Goal: Information Seeking & Learning: Learn about a topic

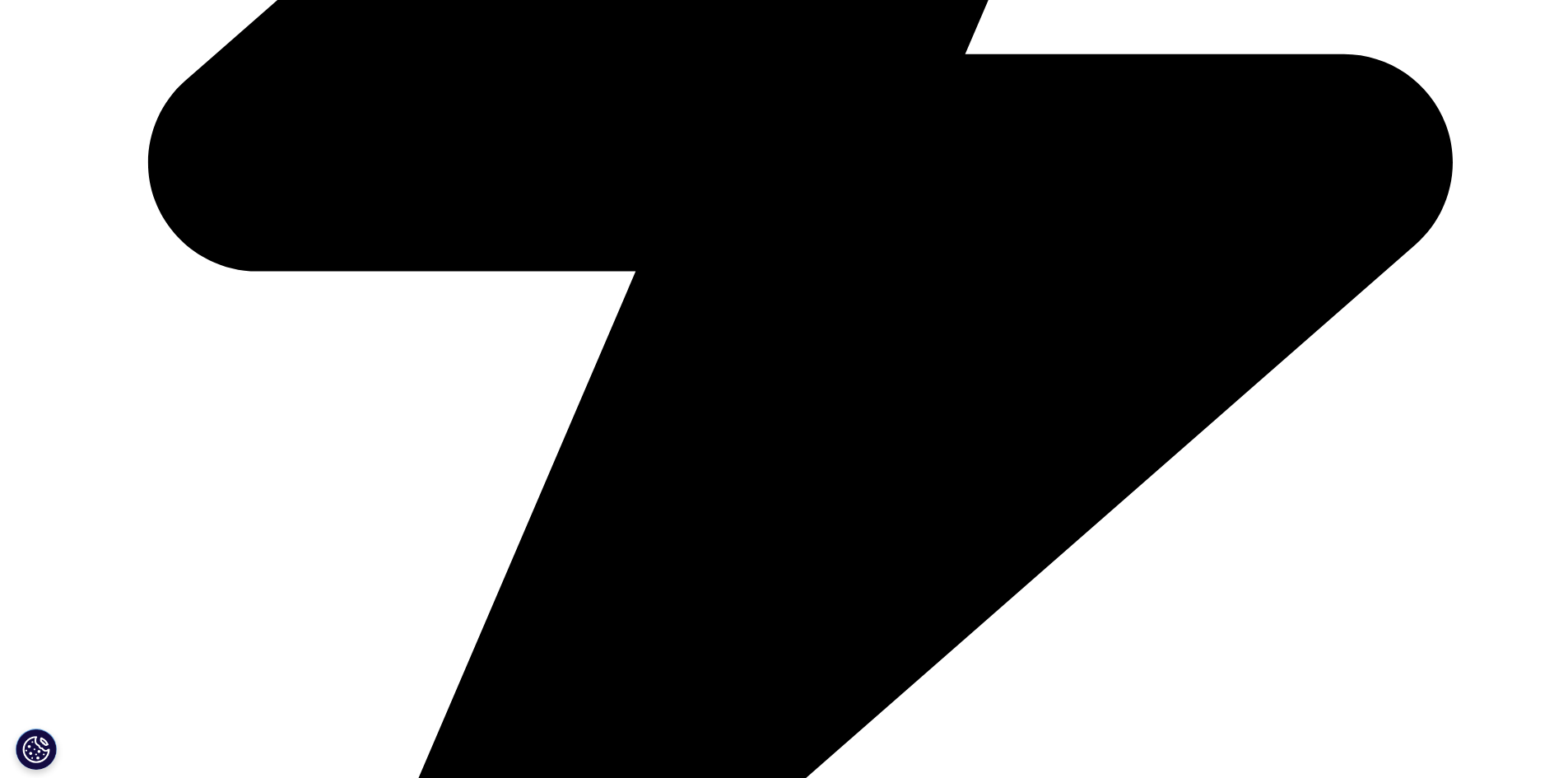
scroll to position [5844, 0]
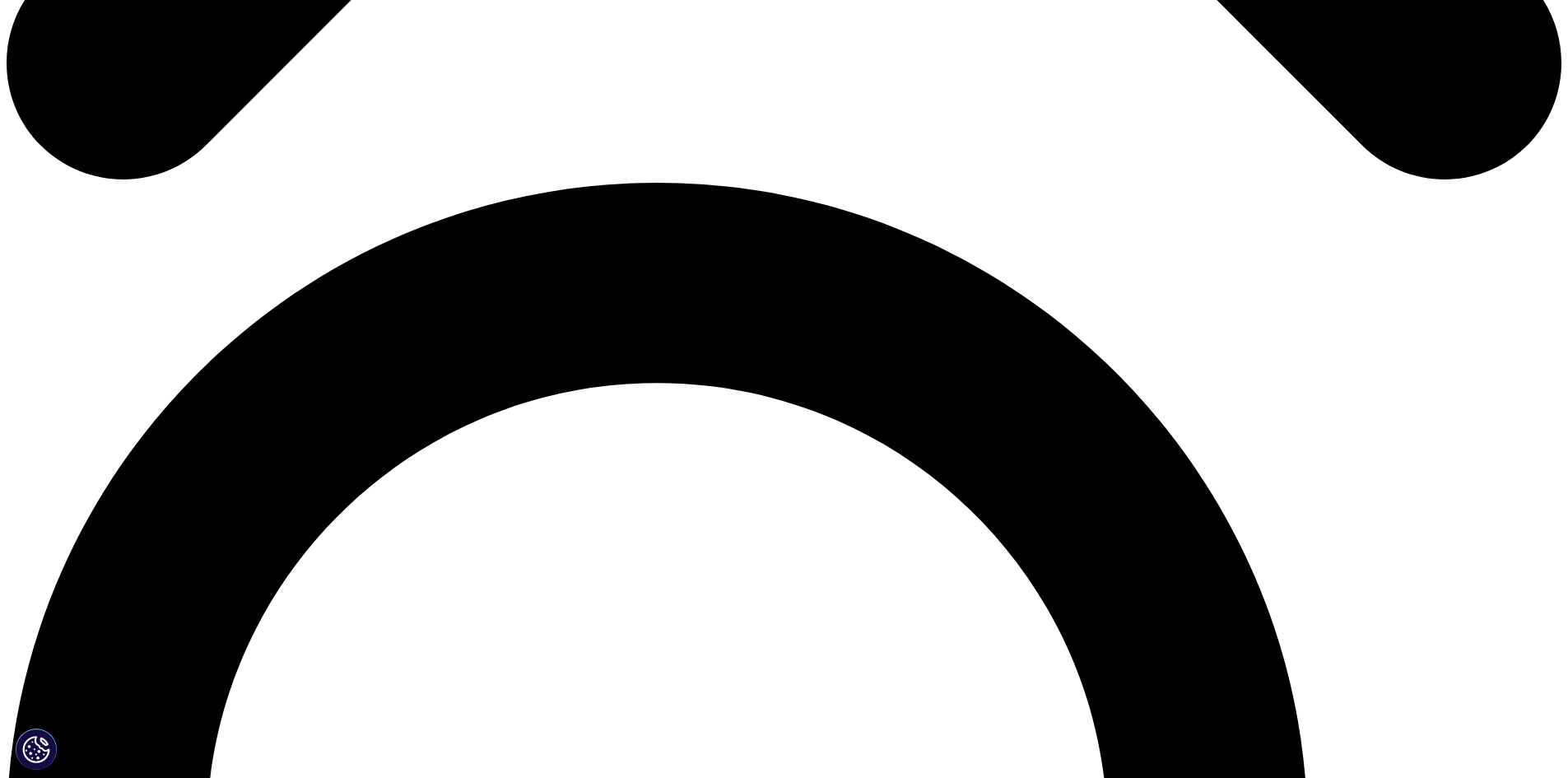
scroll to position [1893, 0]
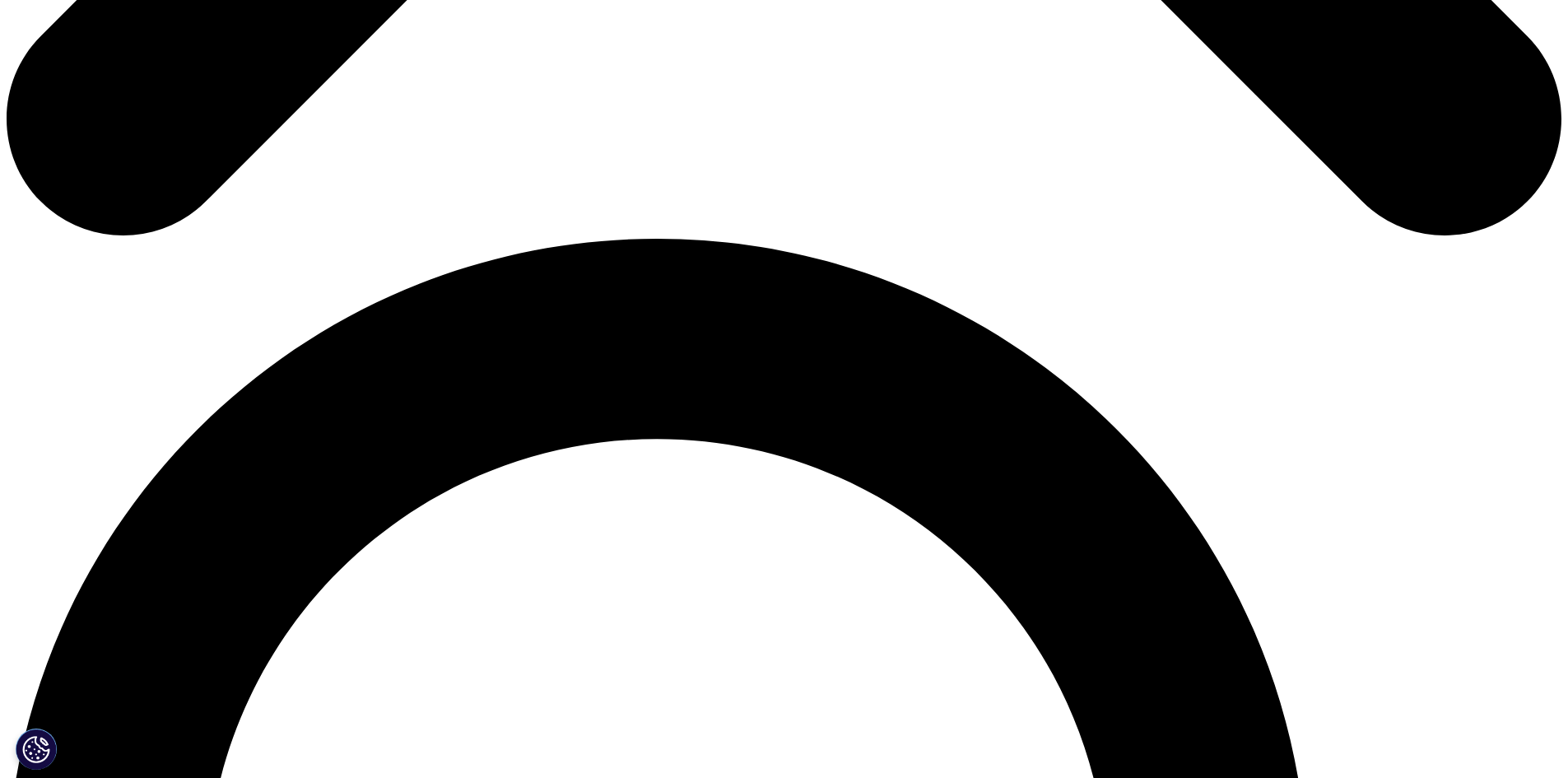
scroll to position [1344, 0]
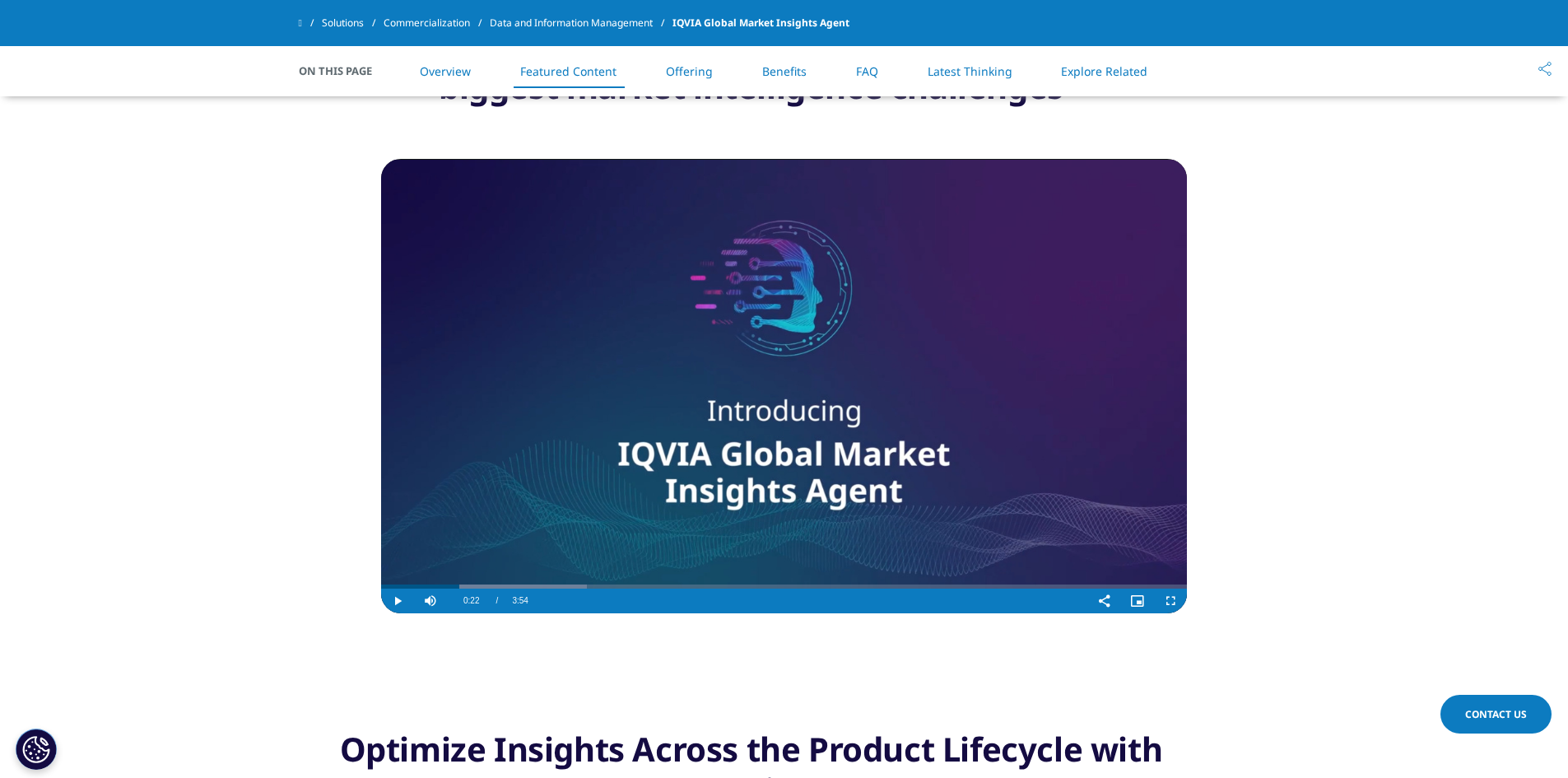
click at [523, 581] on video "Video Player" at bounding box center [784, 386] width 806 height 455
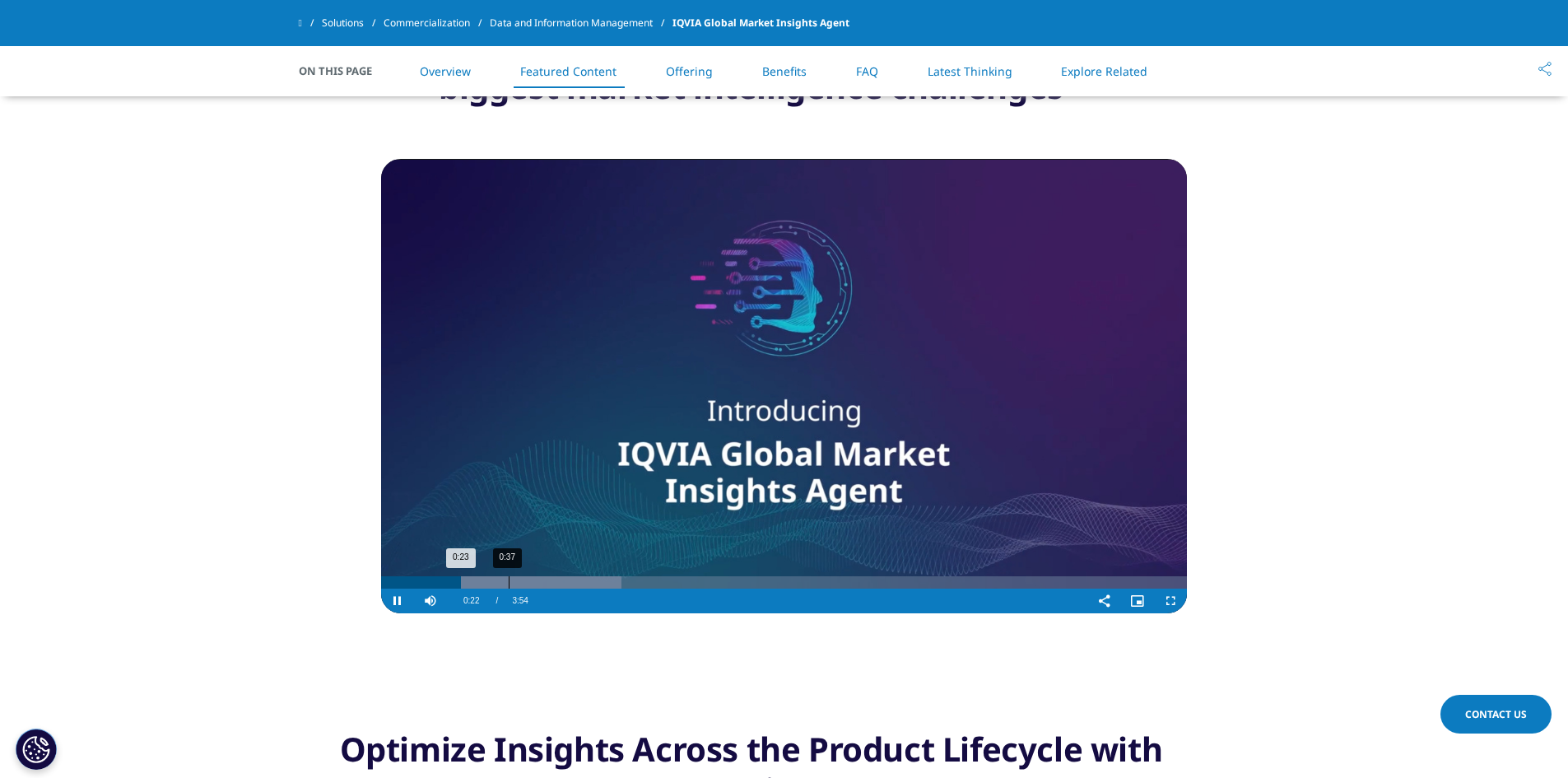
click at [508, 584] on div "Progress Bar" at bounding box center [501, 583] width 241 height 13
click at [549, 580] on div "0:48" at bounding box center [548, 583] width 1 height 13
click at [617, 577] on div "1:08" at bounding box center [617, 583] width 1 height 13
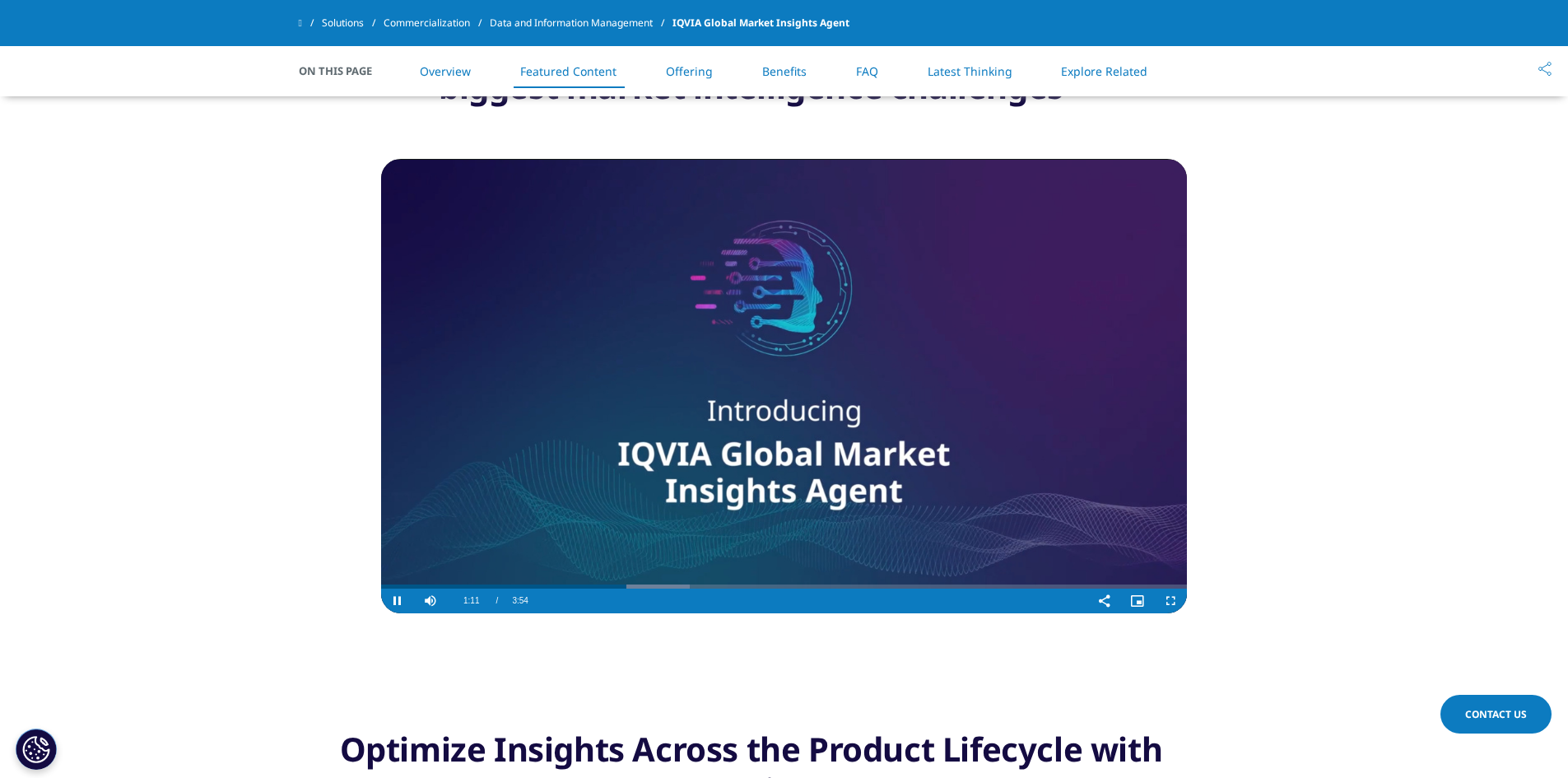
click at [655, 575] on video "Video Player" at bounding box center [784, 386] width 806 height 455
click at [687, 528] on video "Video Player" at bounding box center [784, 386] width 806 height 455
click at [699, 581] on div "Loaded : 51.12% 1:32 1:32" at bounding box center [784, 583] width 806 height 13
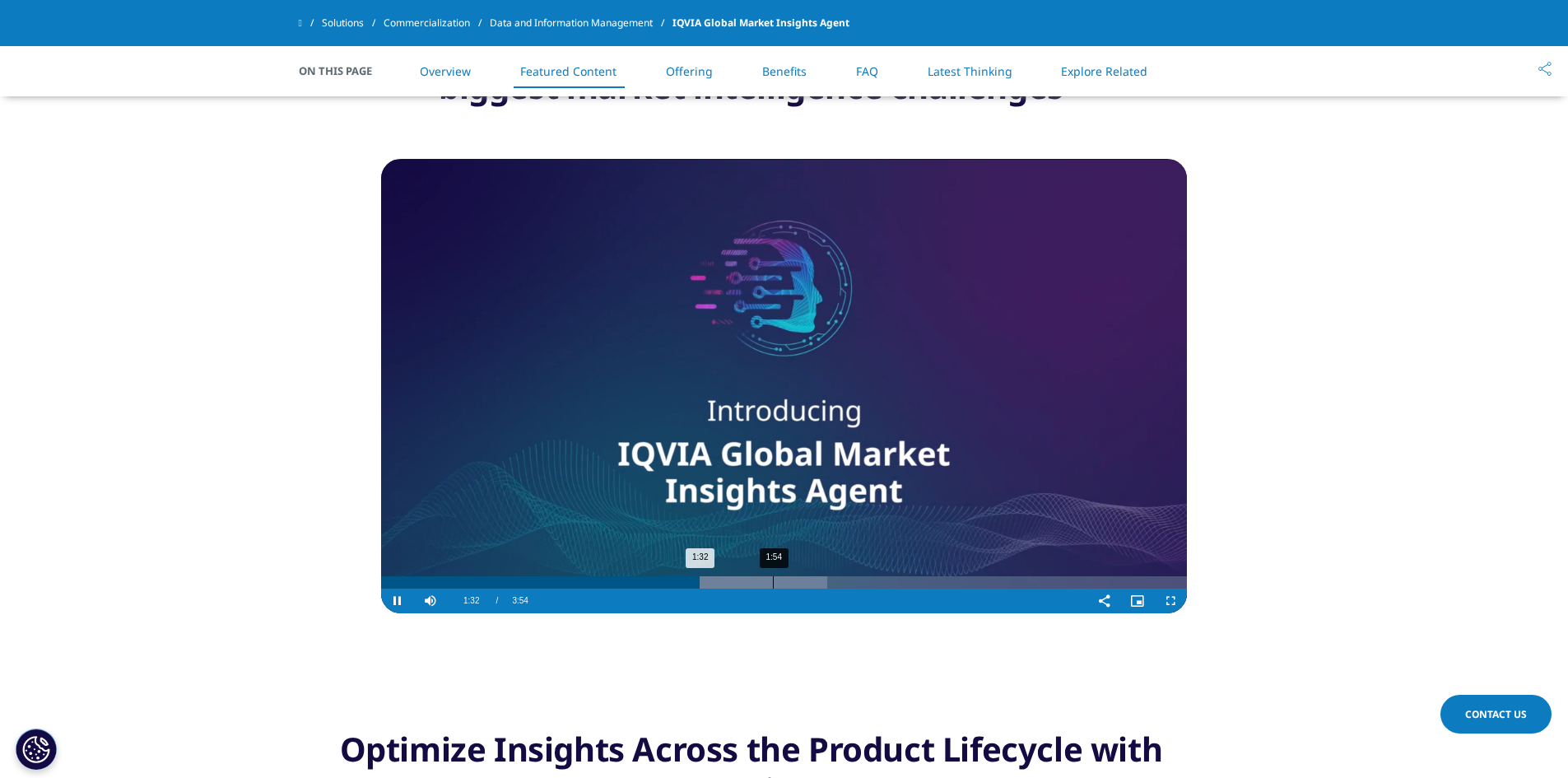
click at [773, 583] on div "1:54" at bounding box center [773, 583] width 1 height 13
click at [849, 583] on div "Loaded : 59.13% 2:15 1:54" at bounding box center [784, 583] width 806 height 13
click at [892, 583] on div "2:28" at bounding box center [891, 583] width 1 height 13
click at [977, 578] on div "Loaded : 68.16% 2:52 2:29" at bounding box center [784, 583] width 806 height 13
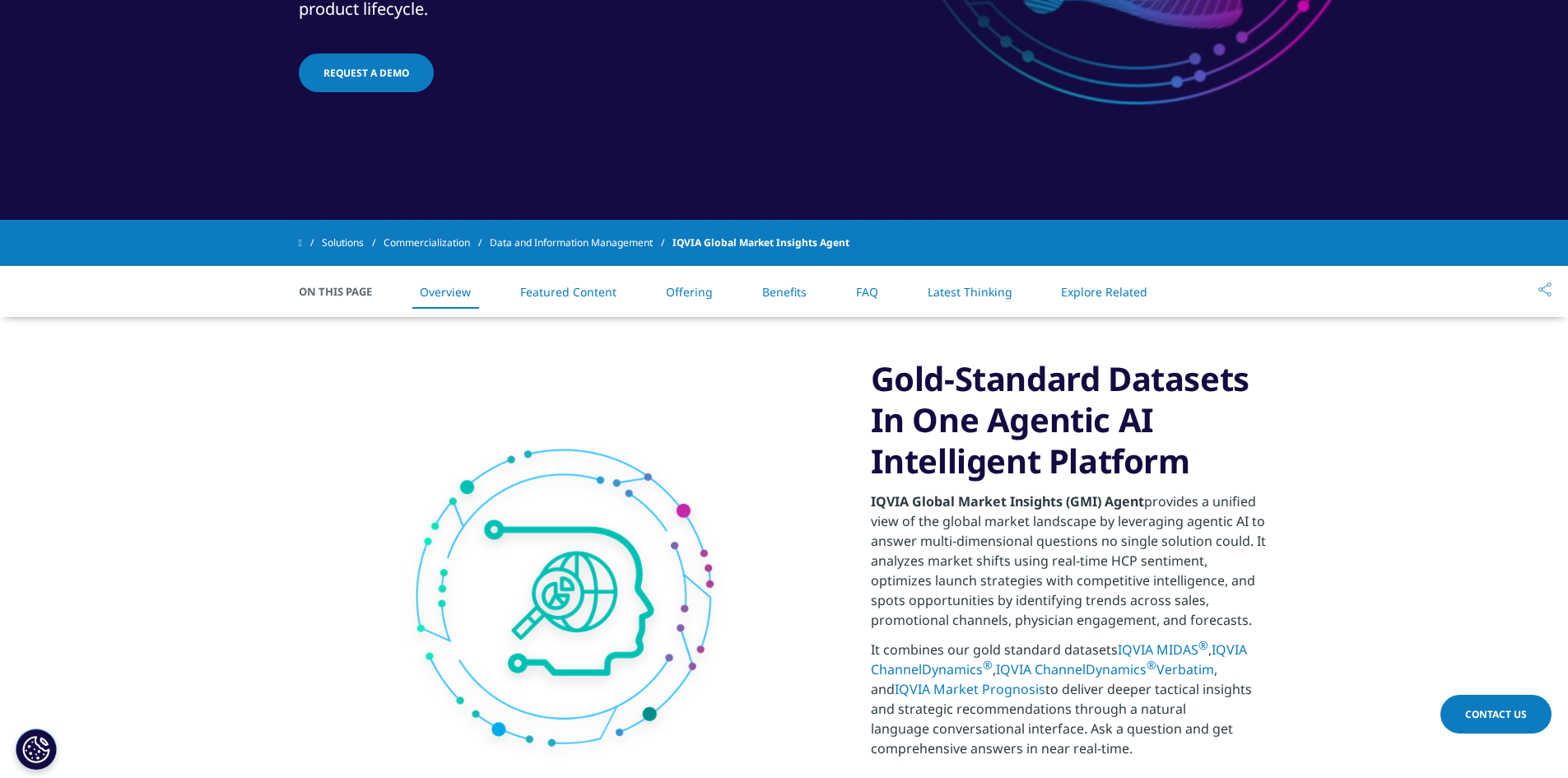
scroll to position [28, 0]
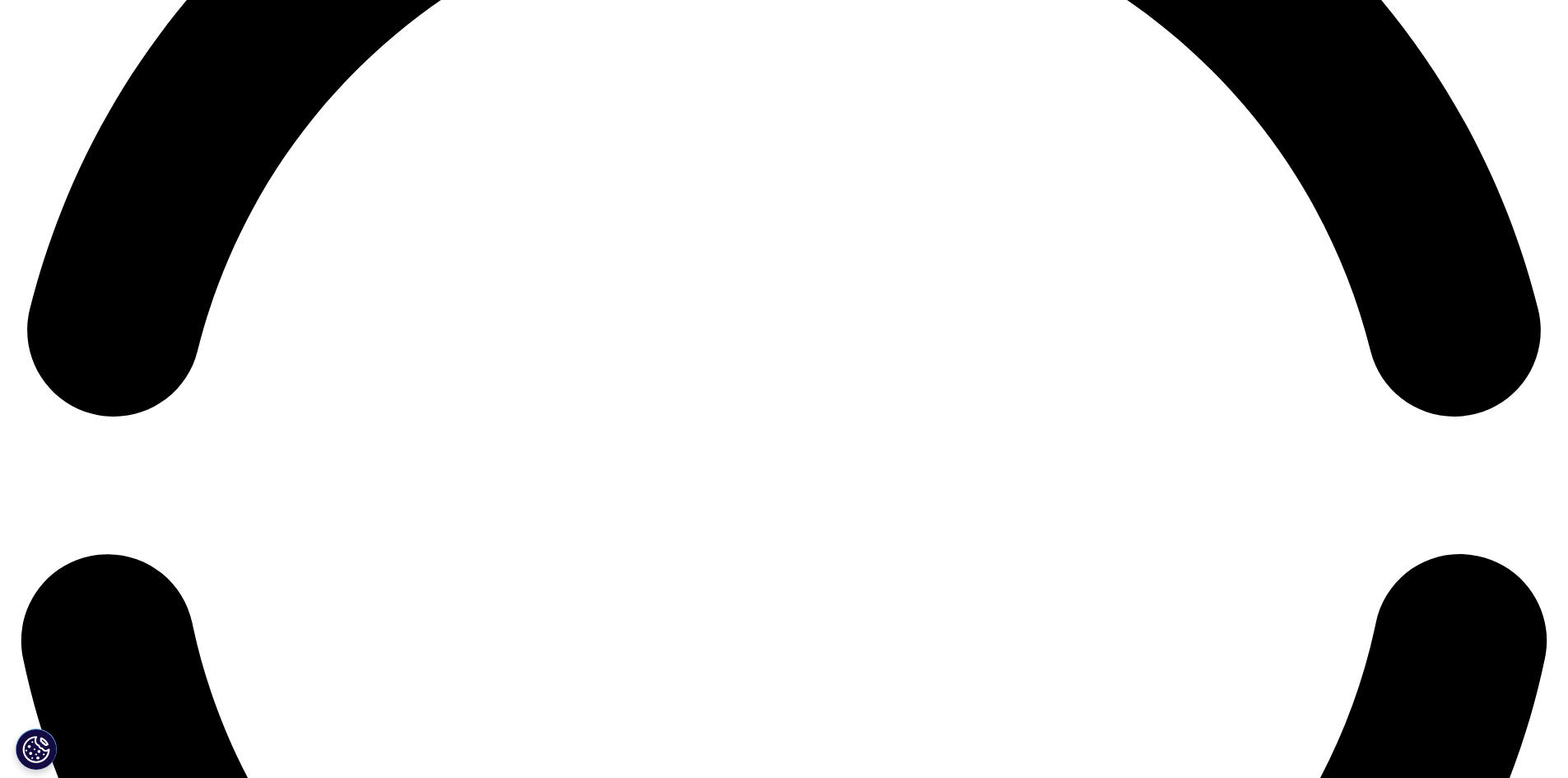
scroll to position [3539, 0]
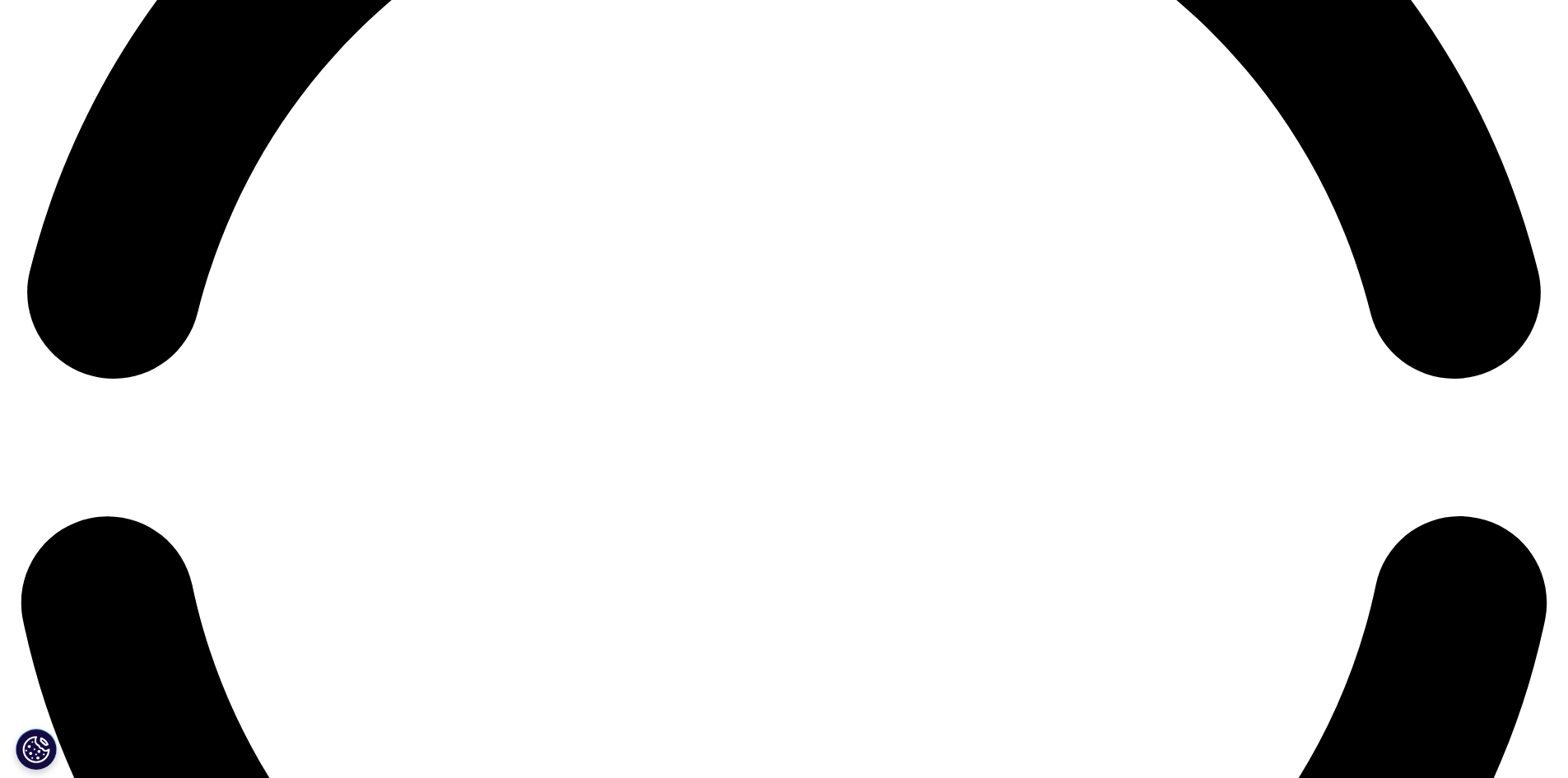
scroll to position [3786, 0]
